Goal: Transaction & Acquisition: Book appointment/travel/reservation

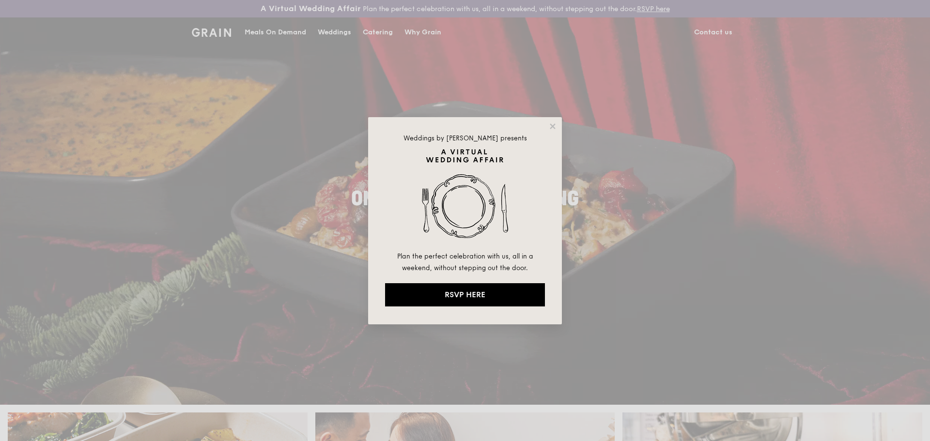
click at [553, 131] on div "Weddings by Grain presents Plan the perfect celebration with us, all in a weeke…" at bounding box center [465, 220] width 194 height 207
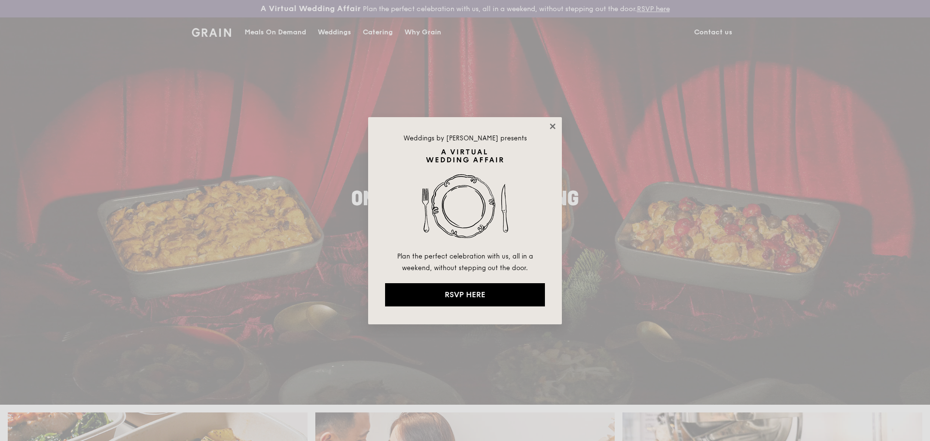
click at [552, 125] on icon at bounding box center [552, 125] width 5 height 5
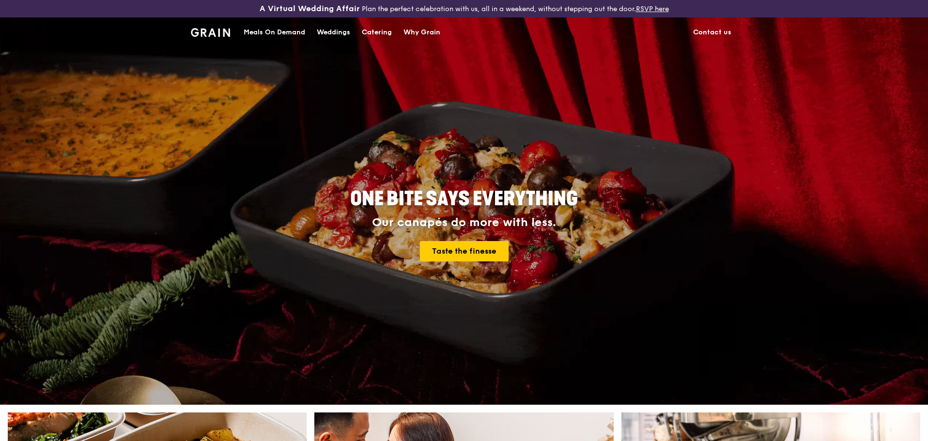
click at [381, 35] on div "Catering" at bounding box center [377, 32] width 30 height 29
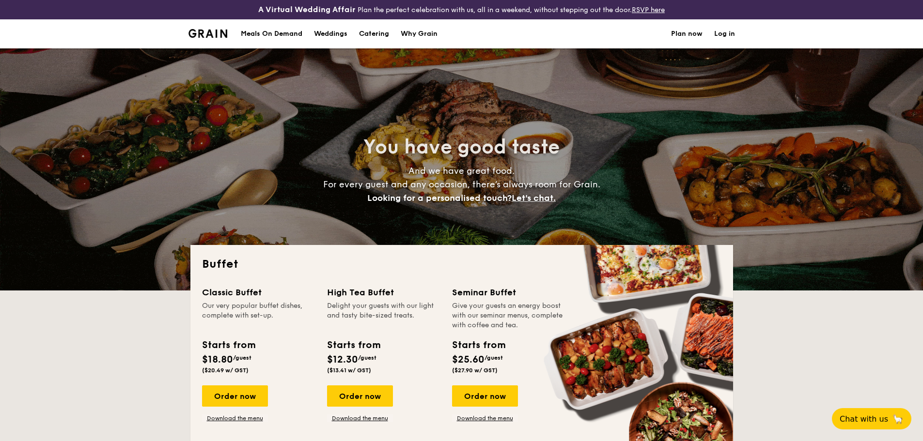
select select
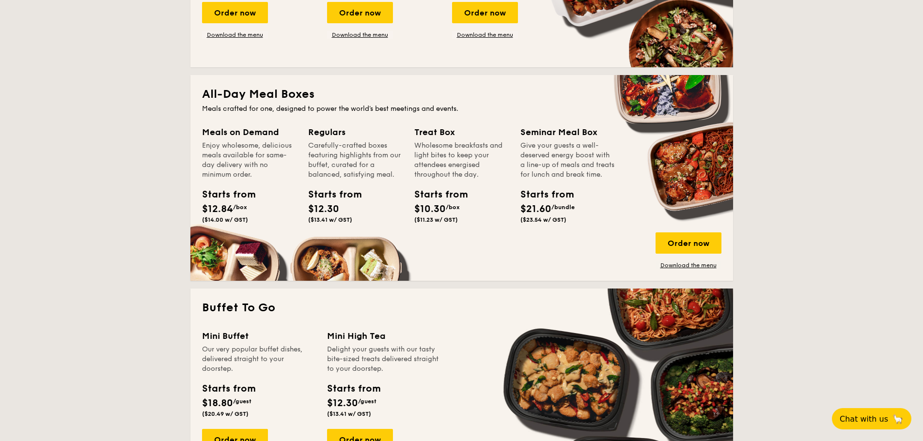
scroll to position [387, 0]
